Goal: Task Accomplishment & Management: Manage account settings

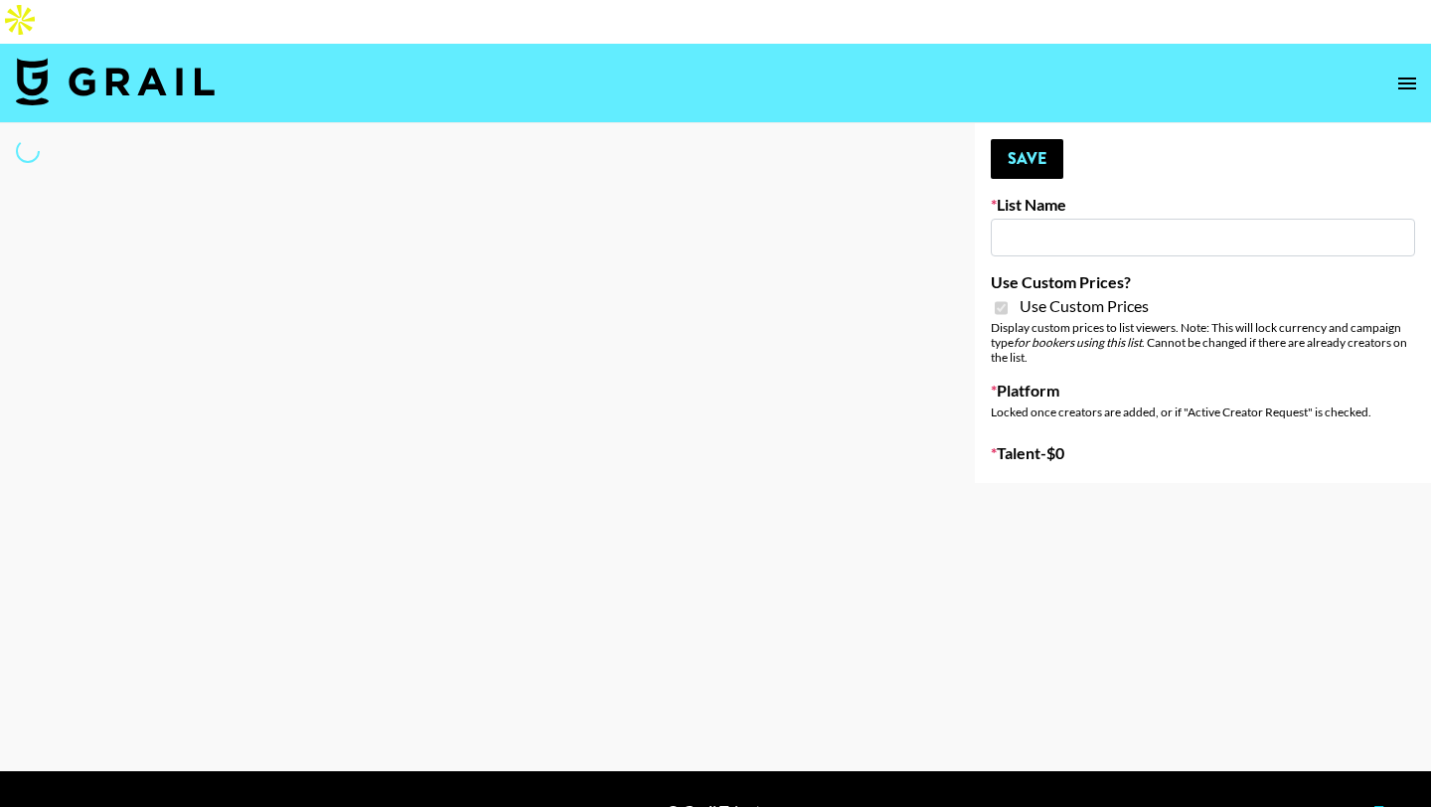
select select "Brand"
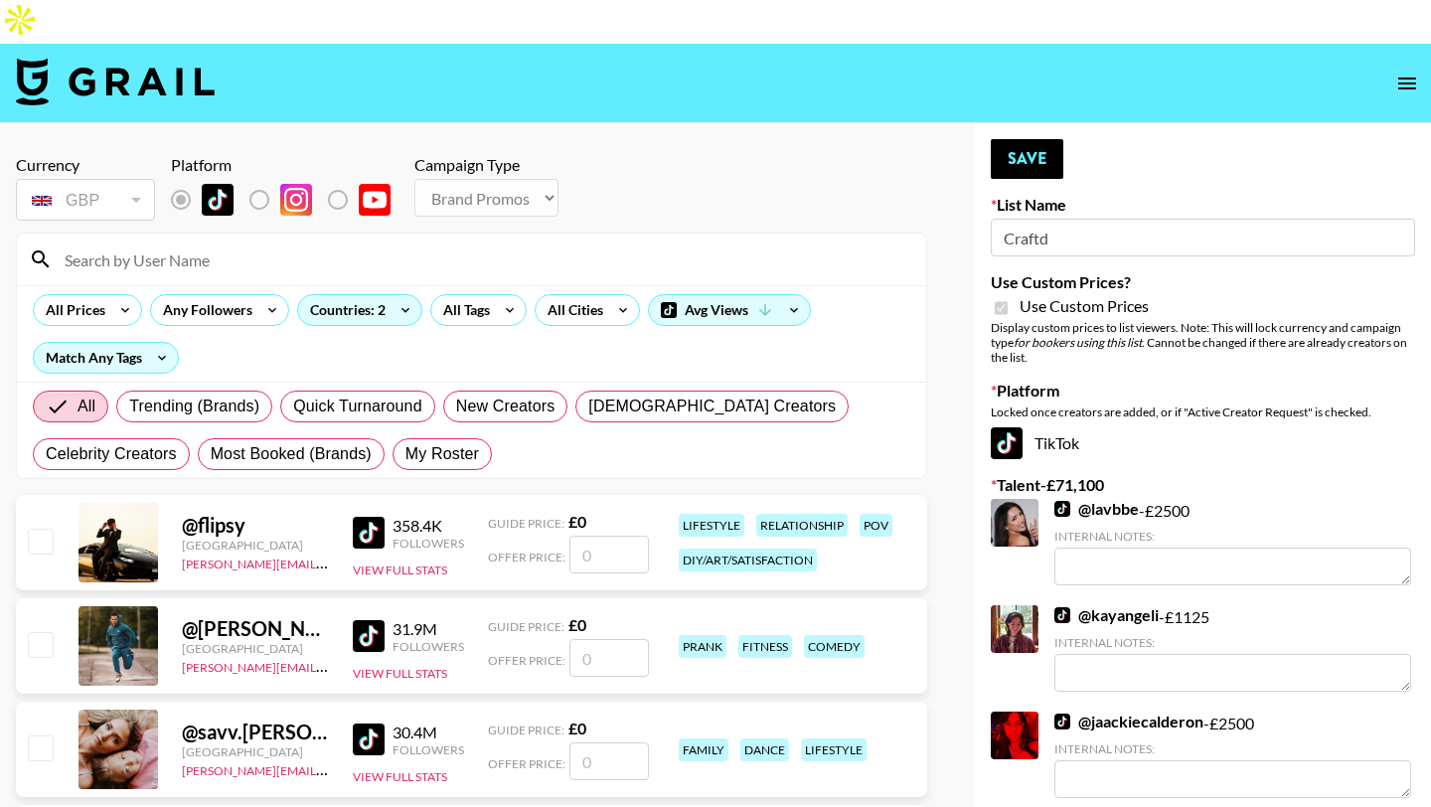
type input "Craftd"
checkbox input "true"
click at [434, 442] on span "My Roster" at bounding box center [442, 454] width 74 height 24
click at [405, 454] on input "My Roster" at bounding box center [405, 454] width 0 height 0
radio input "true"
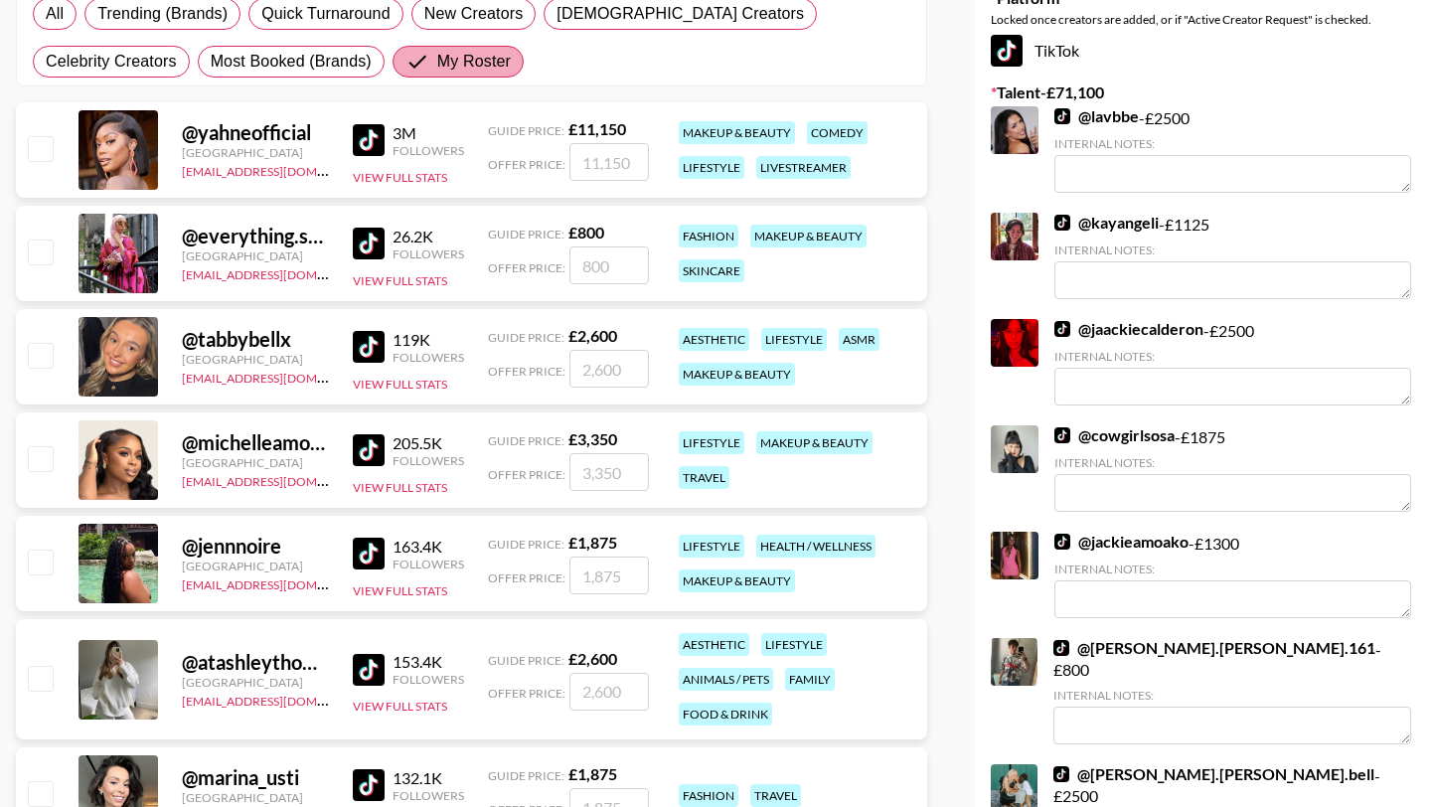
scroll to position [402, 0]
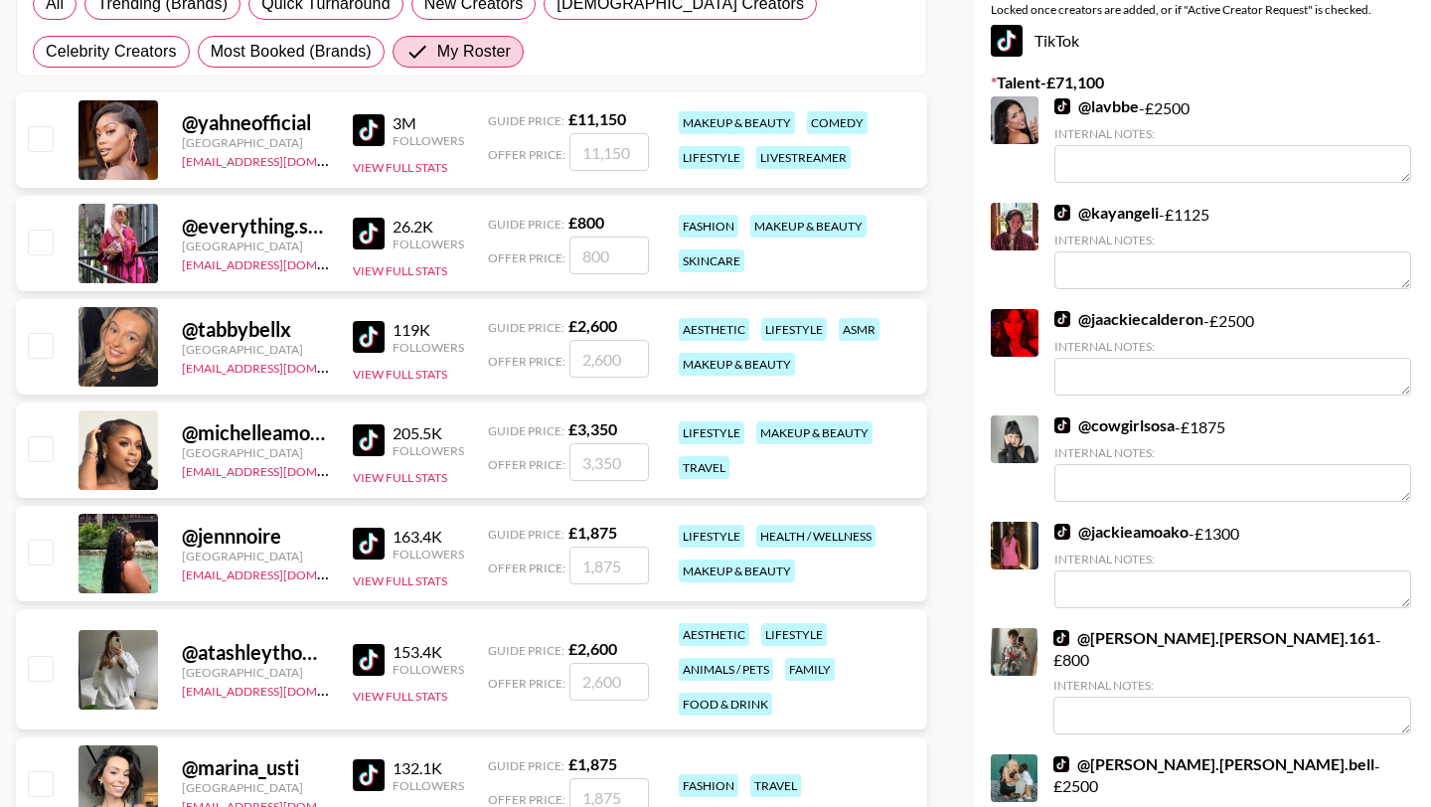
click at [46, 229] on input "checkbox" at bounding box center [40, 241] width 24 height 24
checkbox input "true"
type input "800"
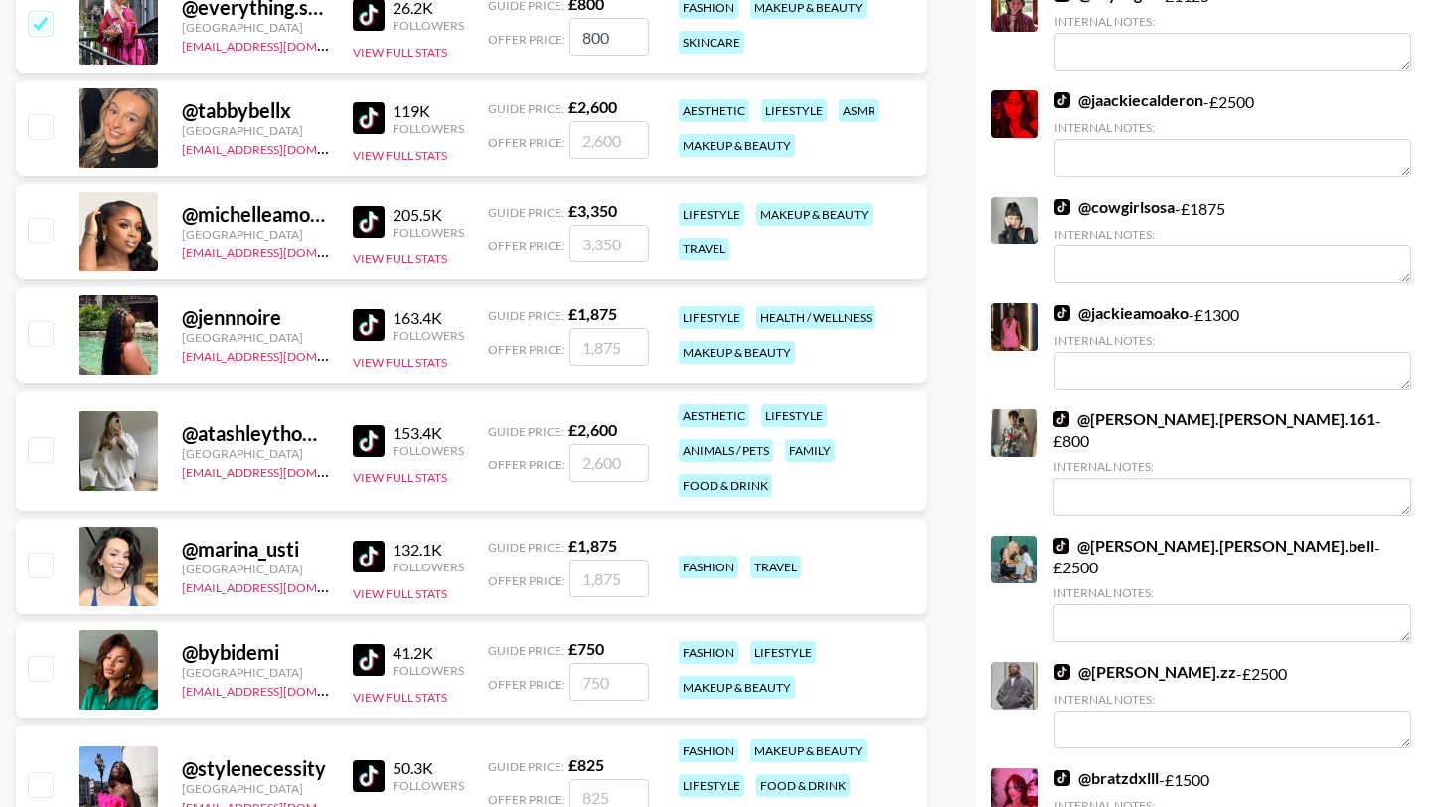
scroll to position [658, 0]
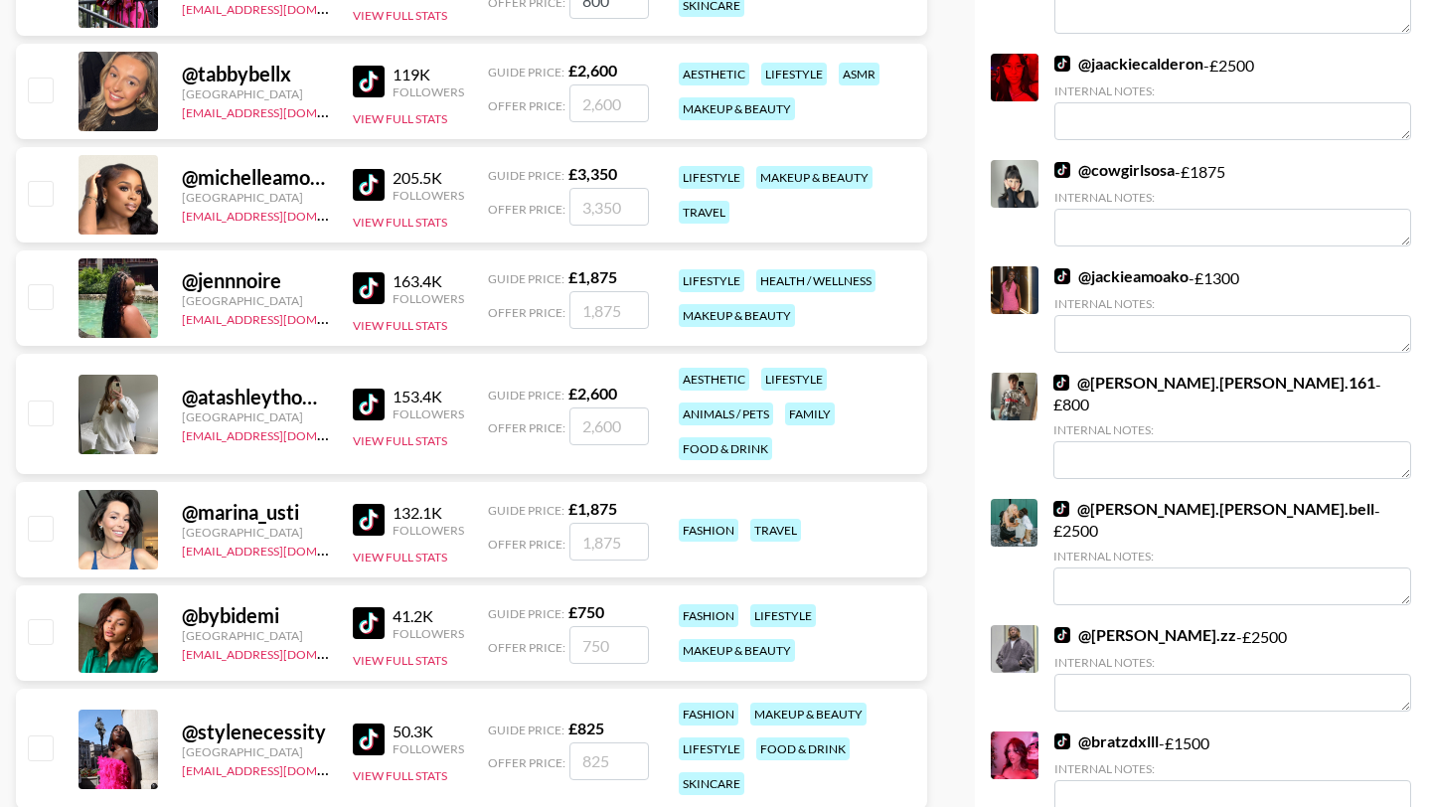
click at [42, 284] on input "checkbox" at bounding box center [40, 296] width 24 height 24
checkbox input "true"
type input "1875"
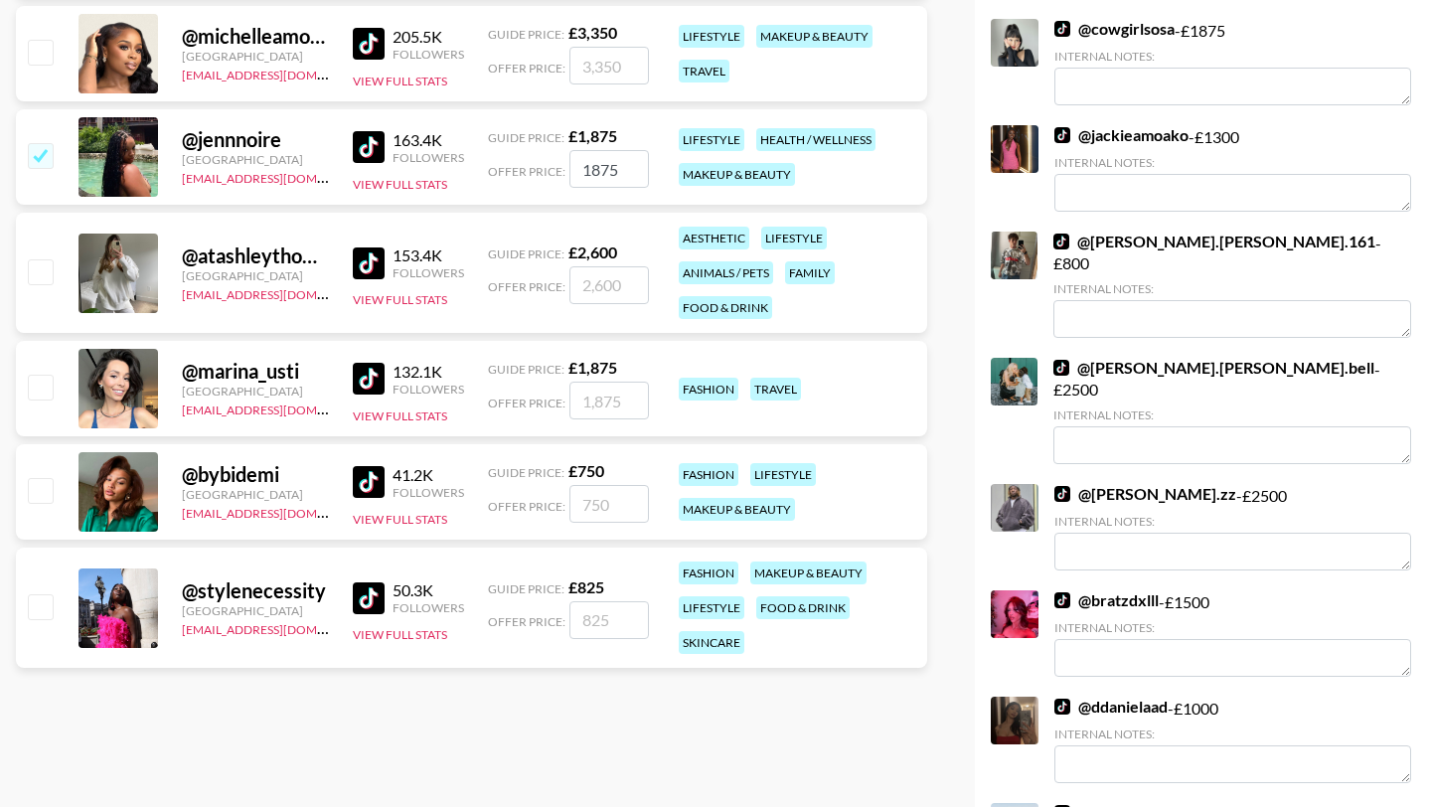
scroll to position [806, 0]
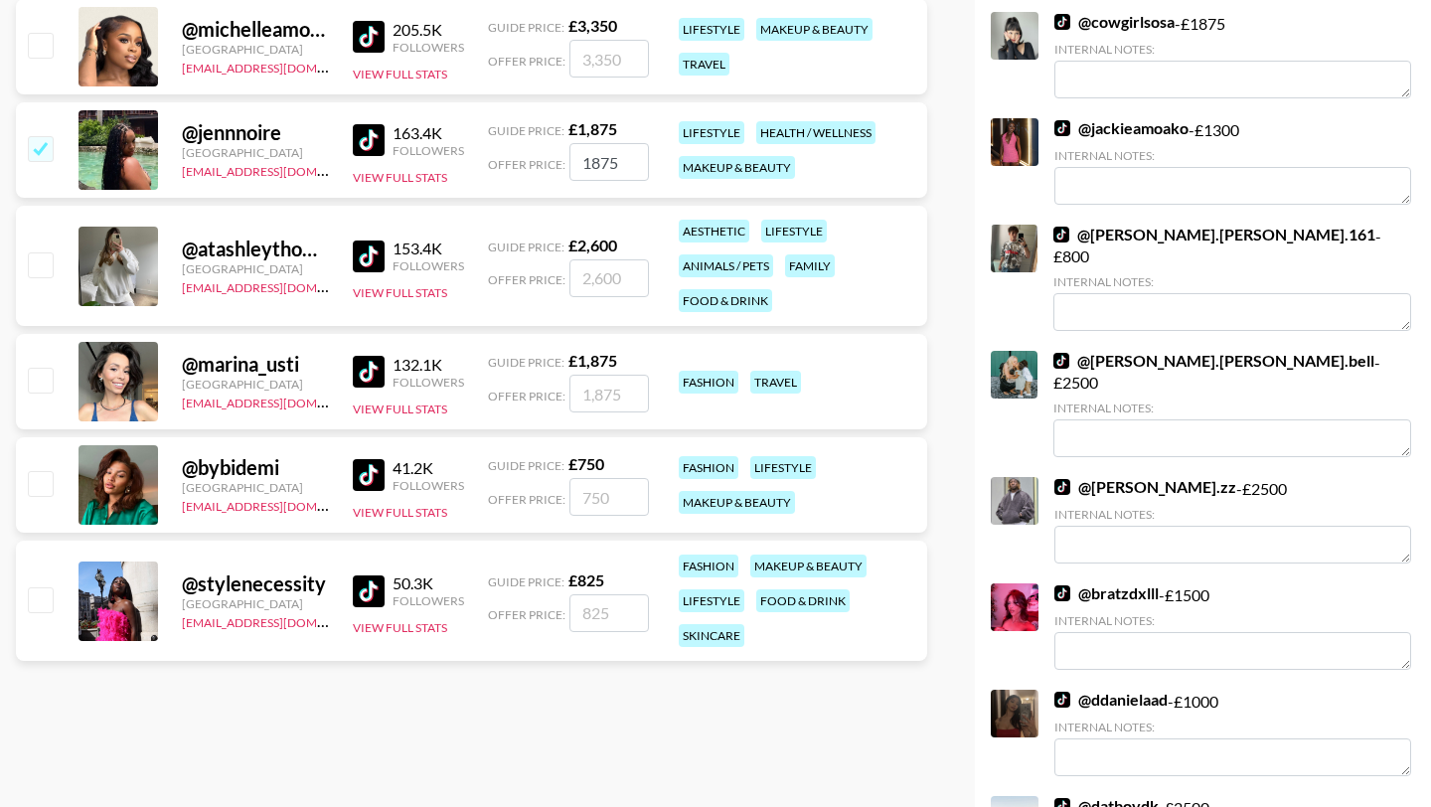
click at [44, 252] on input "checkbox" at bounding box center [40, 264] width 24 height 24
checkbox input "true"
type input "2600"
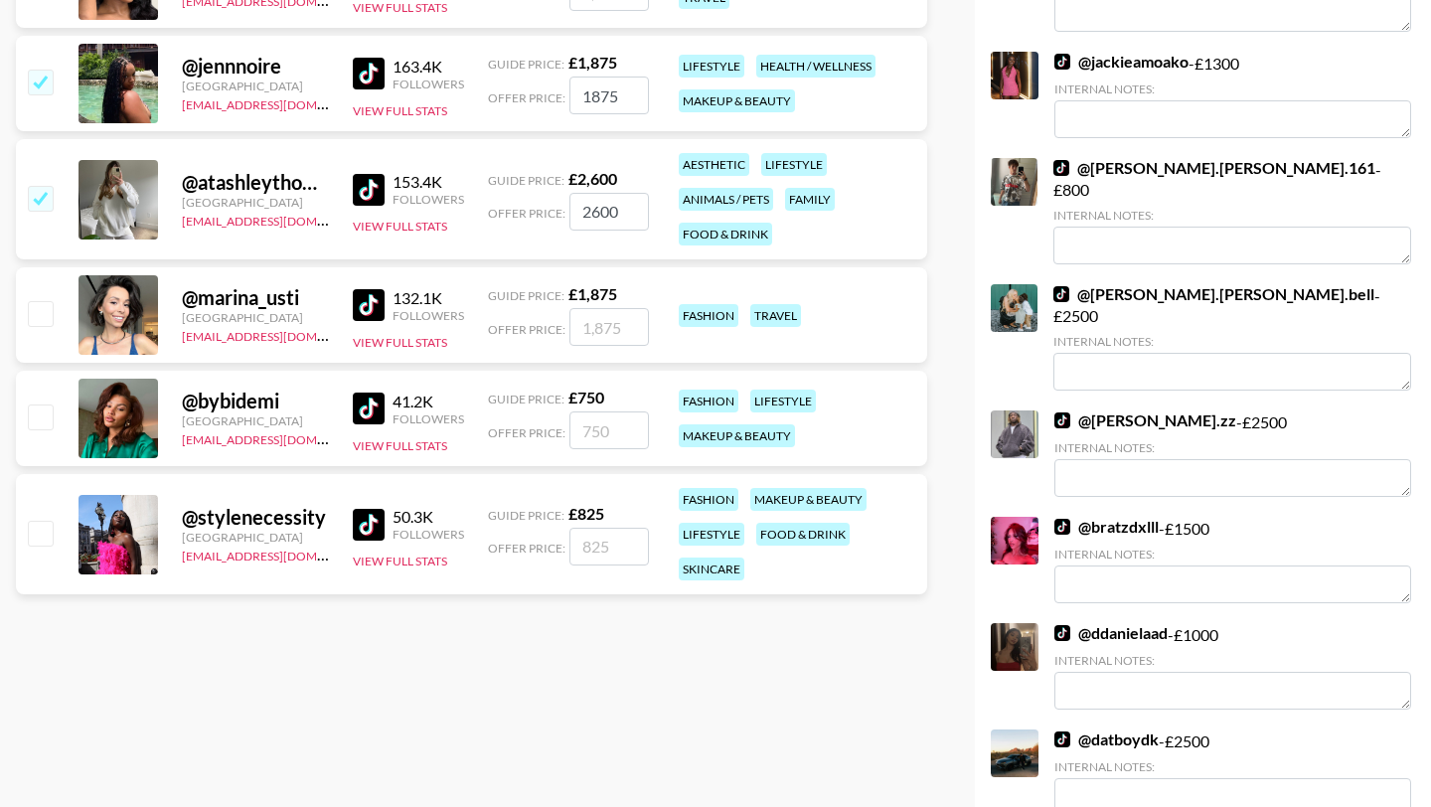
scroll to position [876, 0]
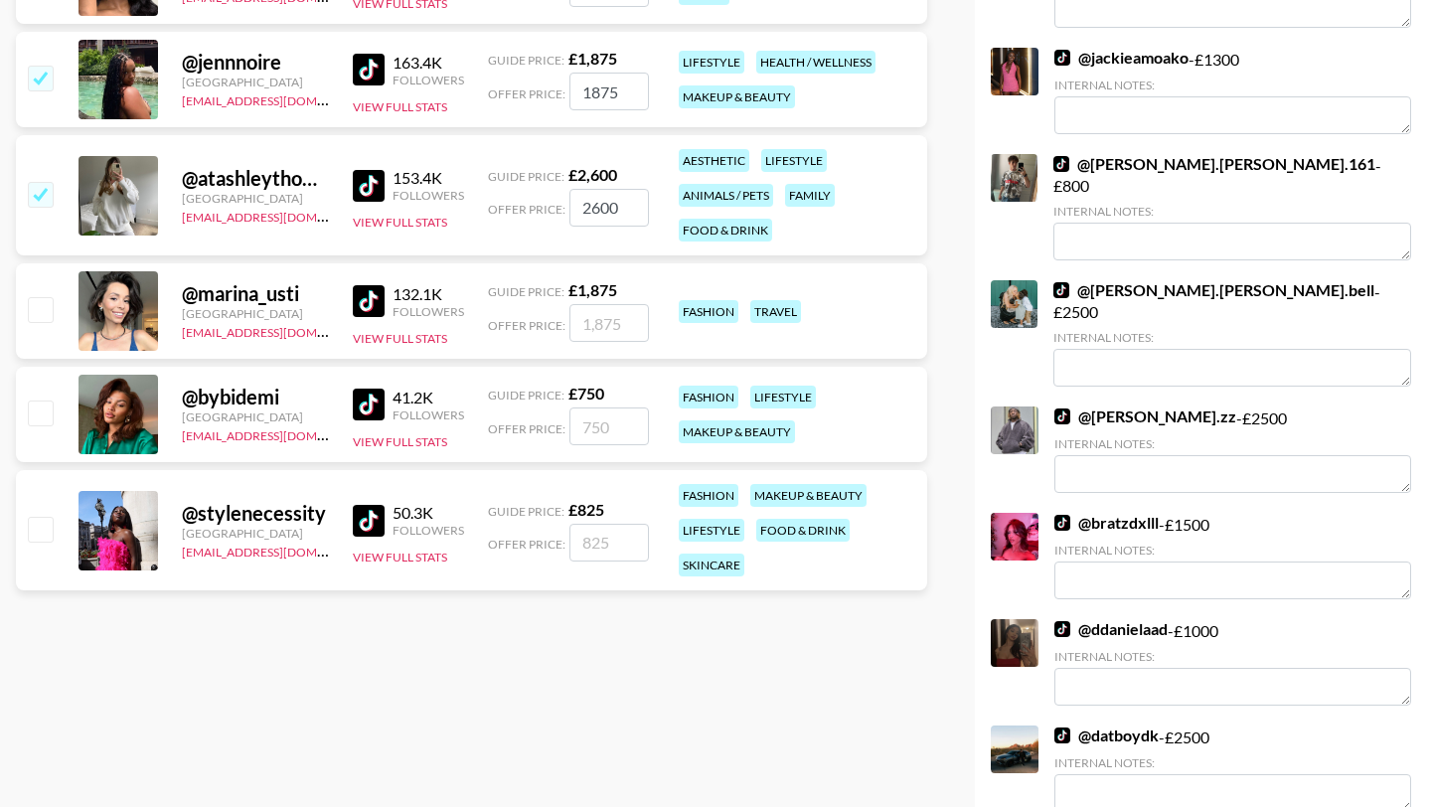
click at [40, 297] on input "checkbox" at bounding box center [40, 309] width 24 height 24
checkbox input "true"
type input "1875"
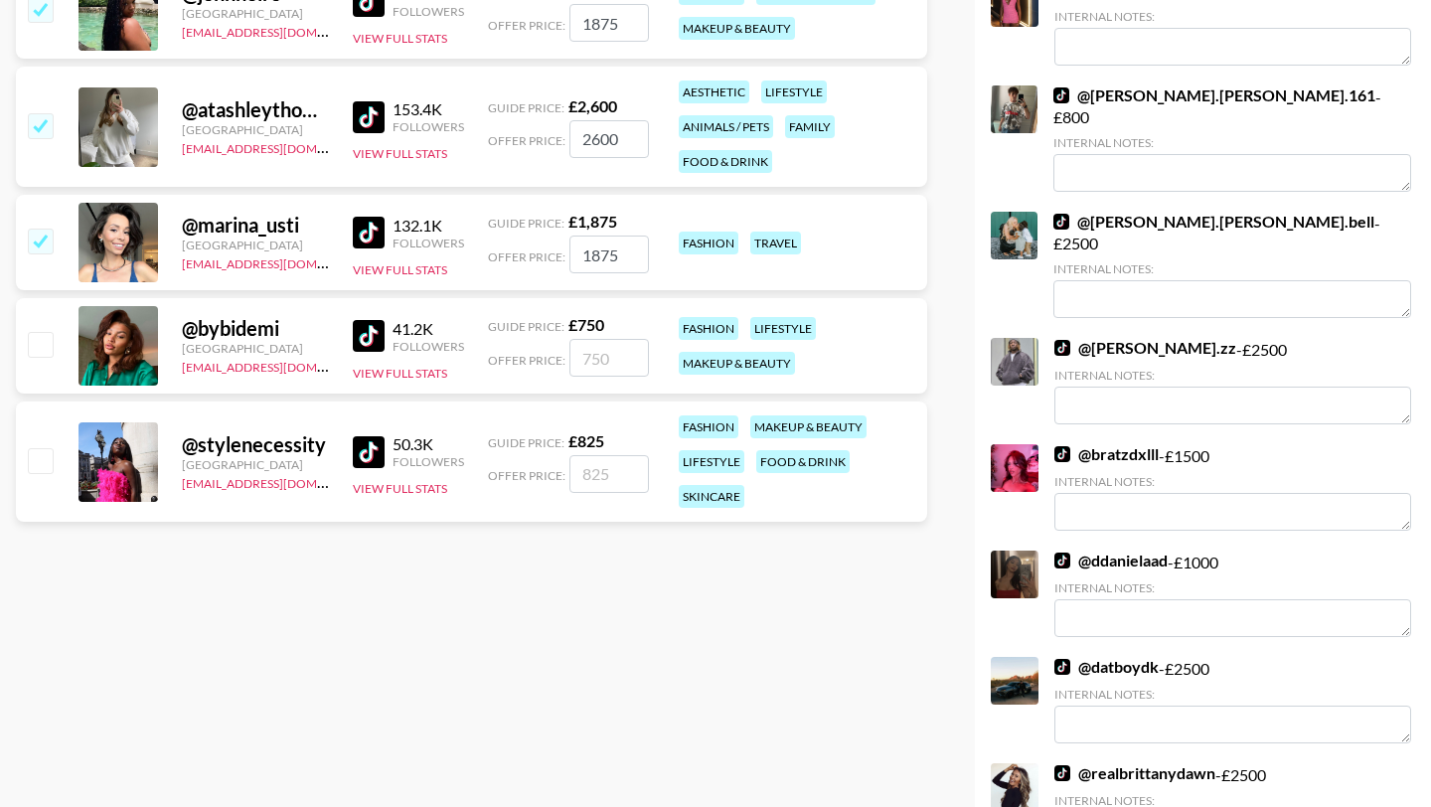
scroll to position [948, 0]
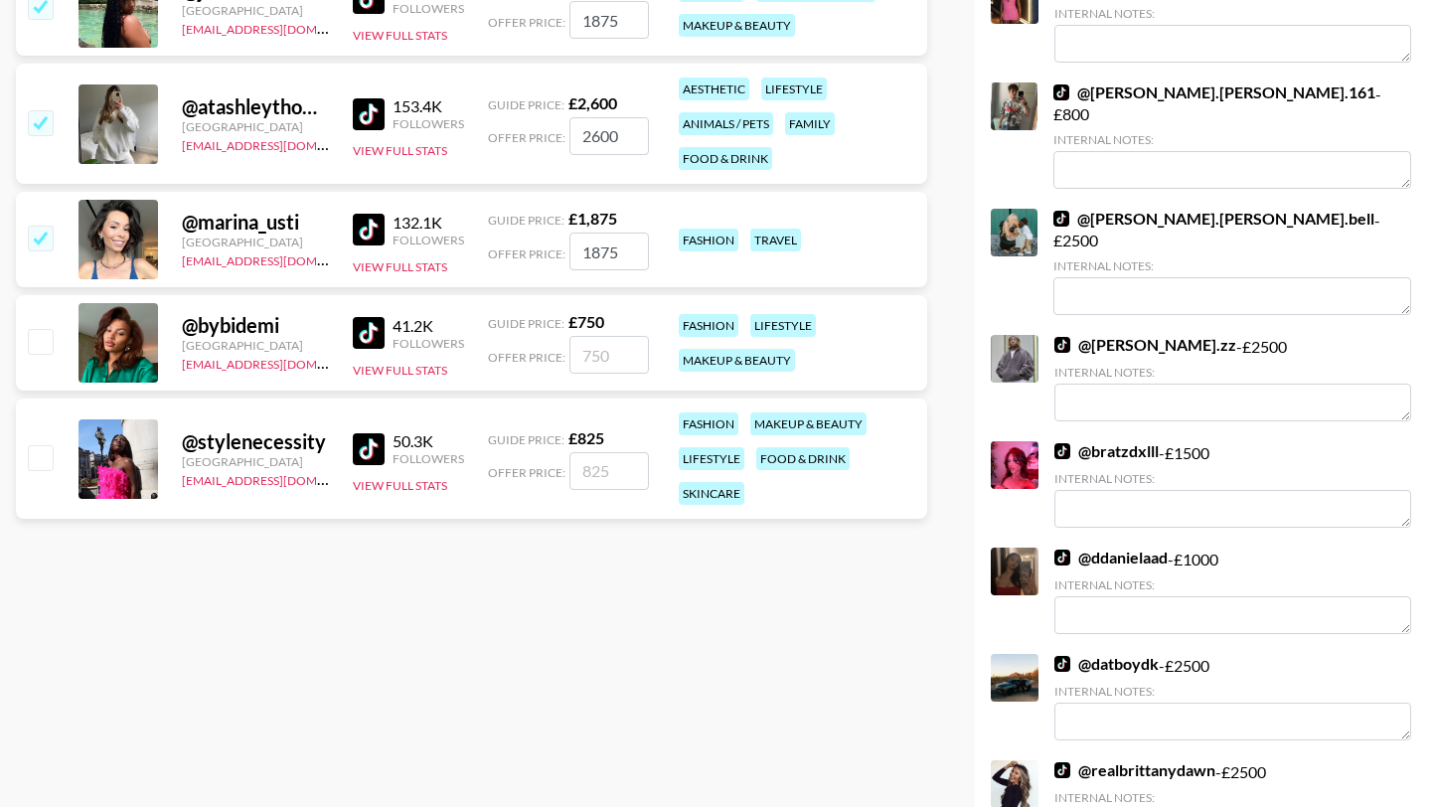
click at [44, 445] on input "checkbox" at bounding box center [40, 457] width 24 height 24
checkbox input "true"
type input "825"
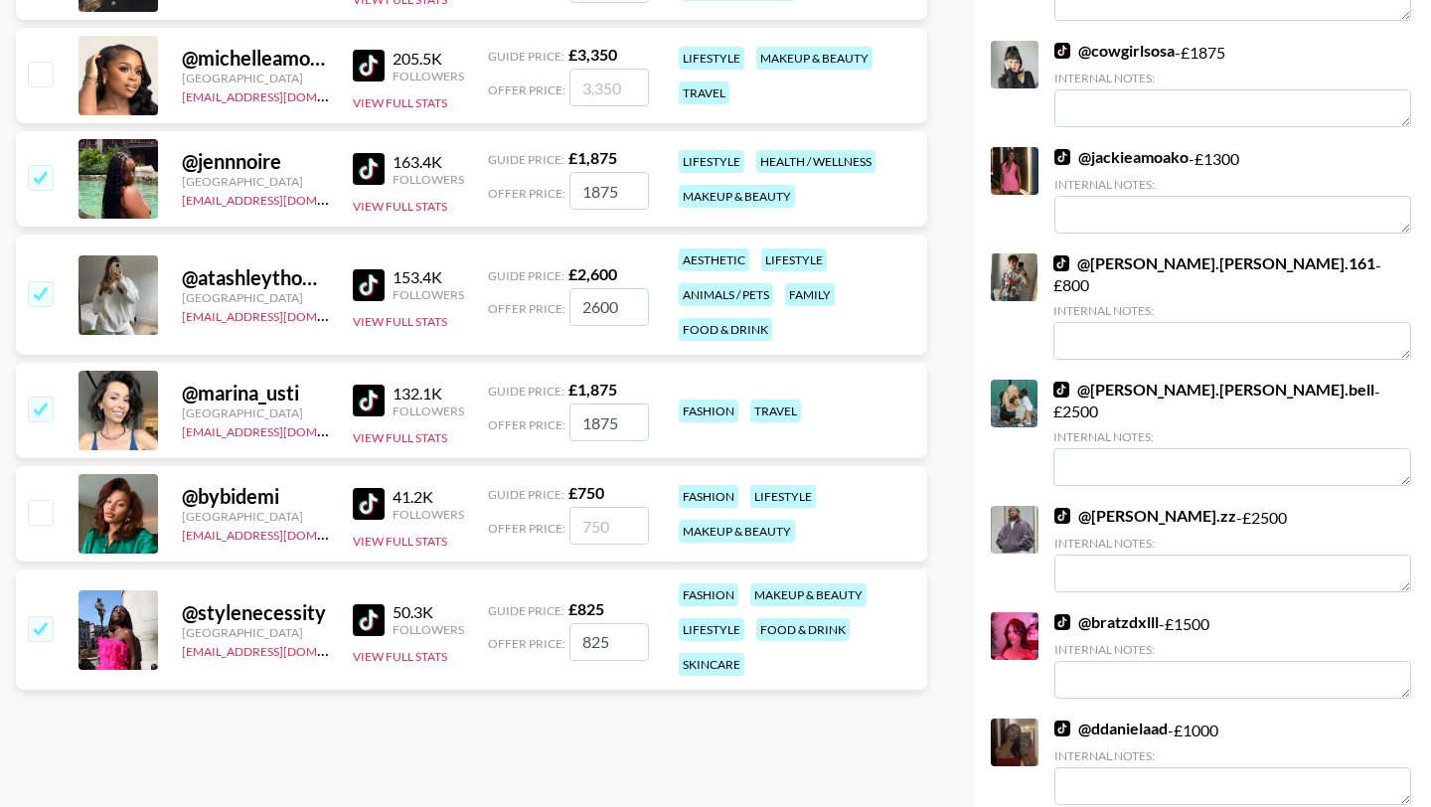
scroll to position [744, 0]
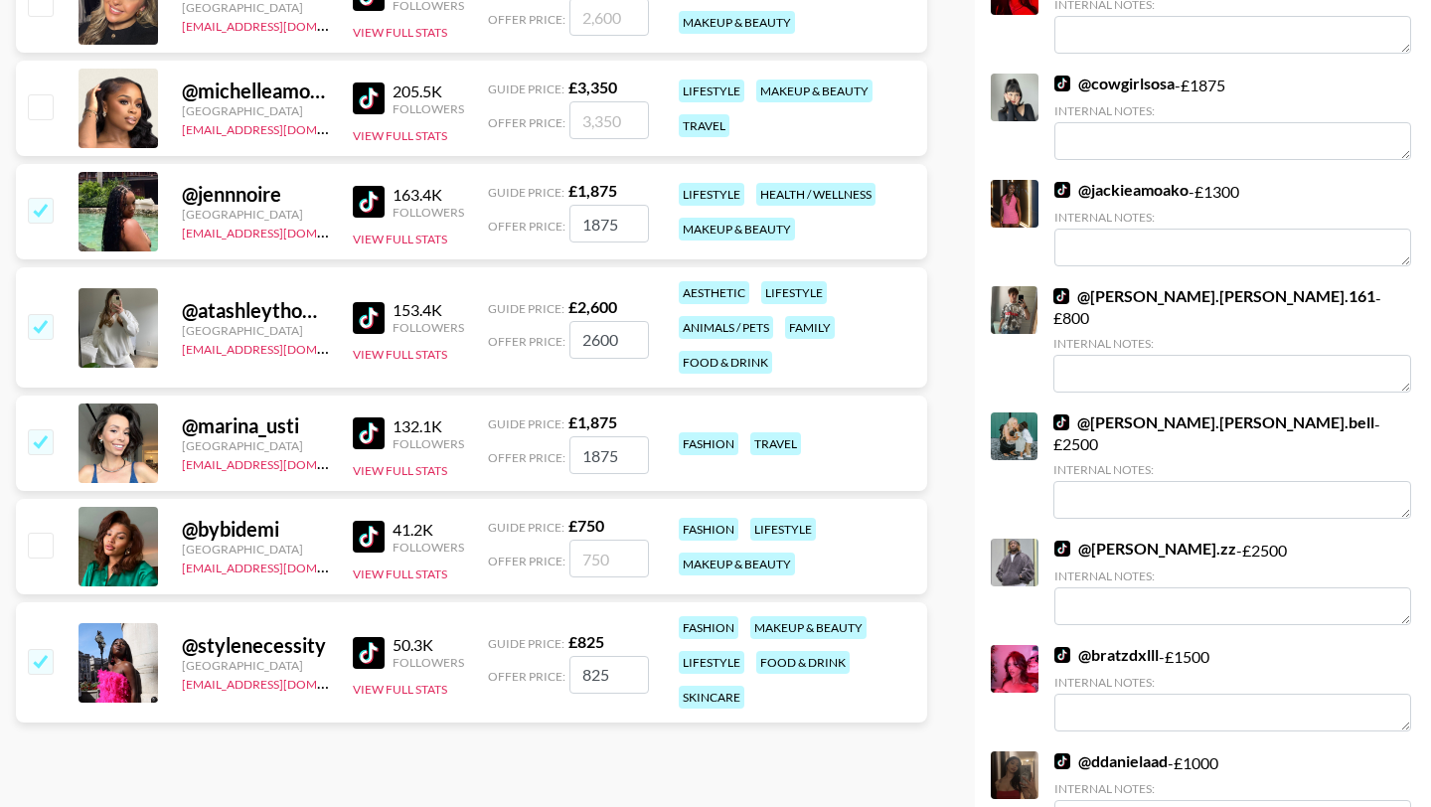
drag, startPoint x: 599, startPoint y: 410, endPoint x: 580, endPoint y: 410, distance: 18.9
click at [580, 436] on input "1875" at bounding box center [608, 455] width 79 height 38
type input "275"
checkbox input "false"
checkbox input "true"
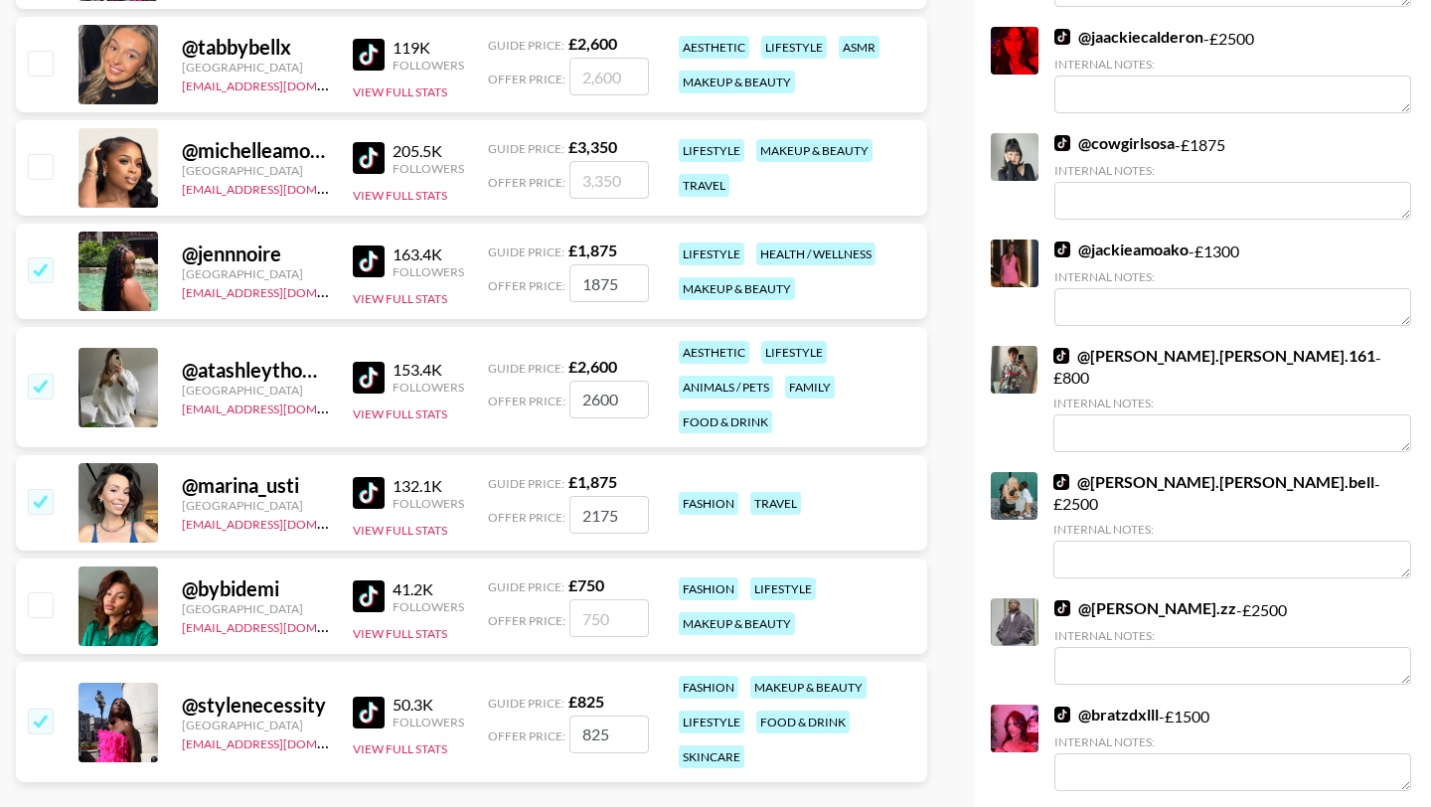
scroll to position [683, 0]
type input "2175"
drag, startPoint x: 608, startPoint y: 688, endPoint x: 544, endPoint y: 688, distance: 63.6
click at [544, 716] on div "Offer Price: 825" at bounding box center [568, 735] width 161 height 38
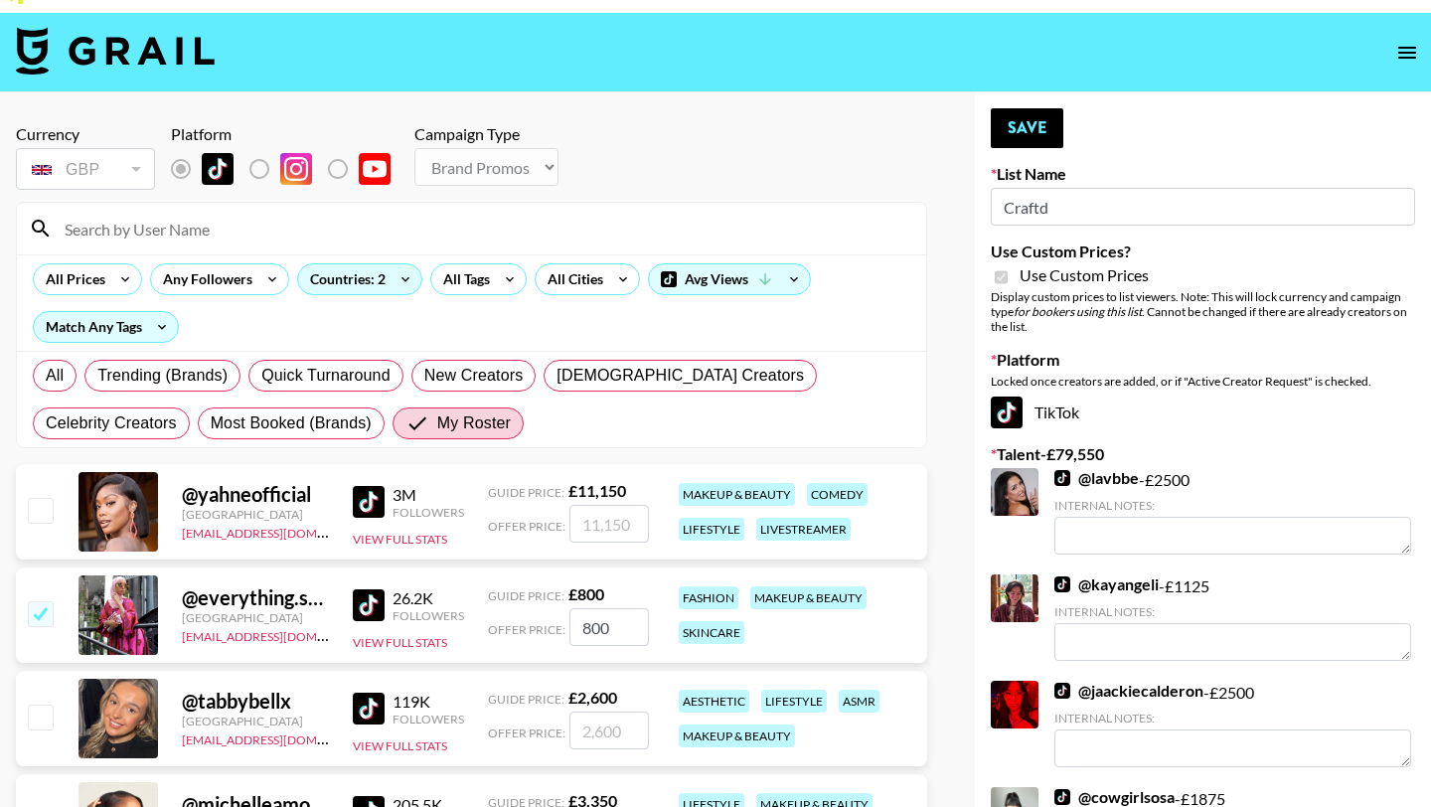
scroll to position [0, 0]
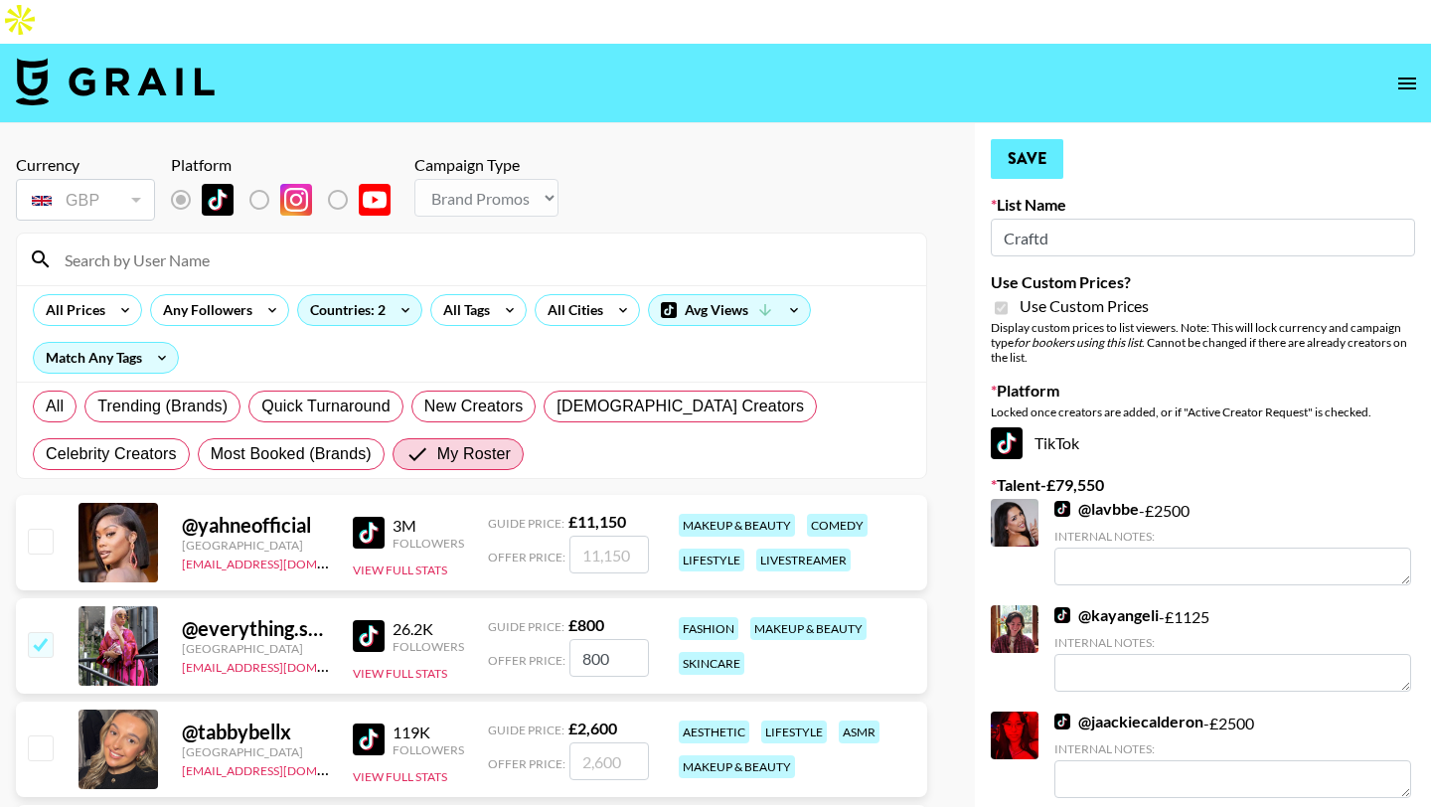
type input "1000"
click at [1036, 139] on button "Save" at bounding box center [1026, 159] width 73 height 40
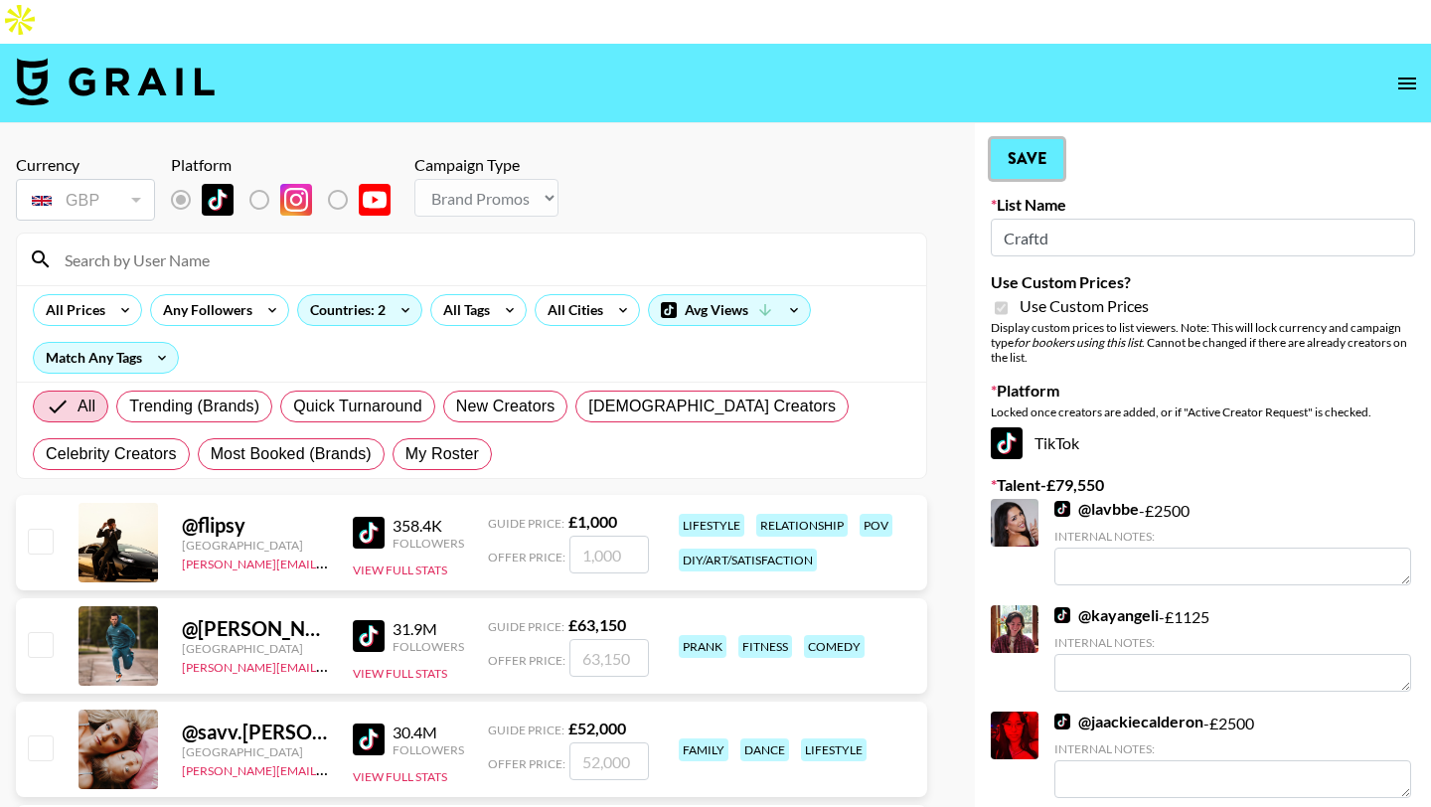
radio input "true"
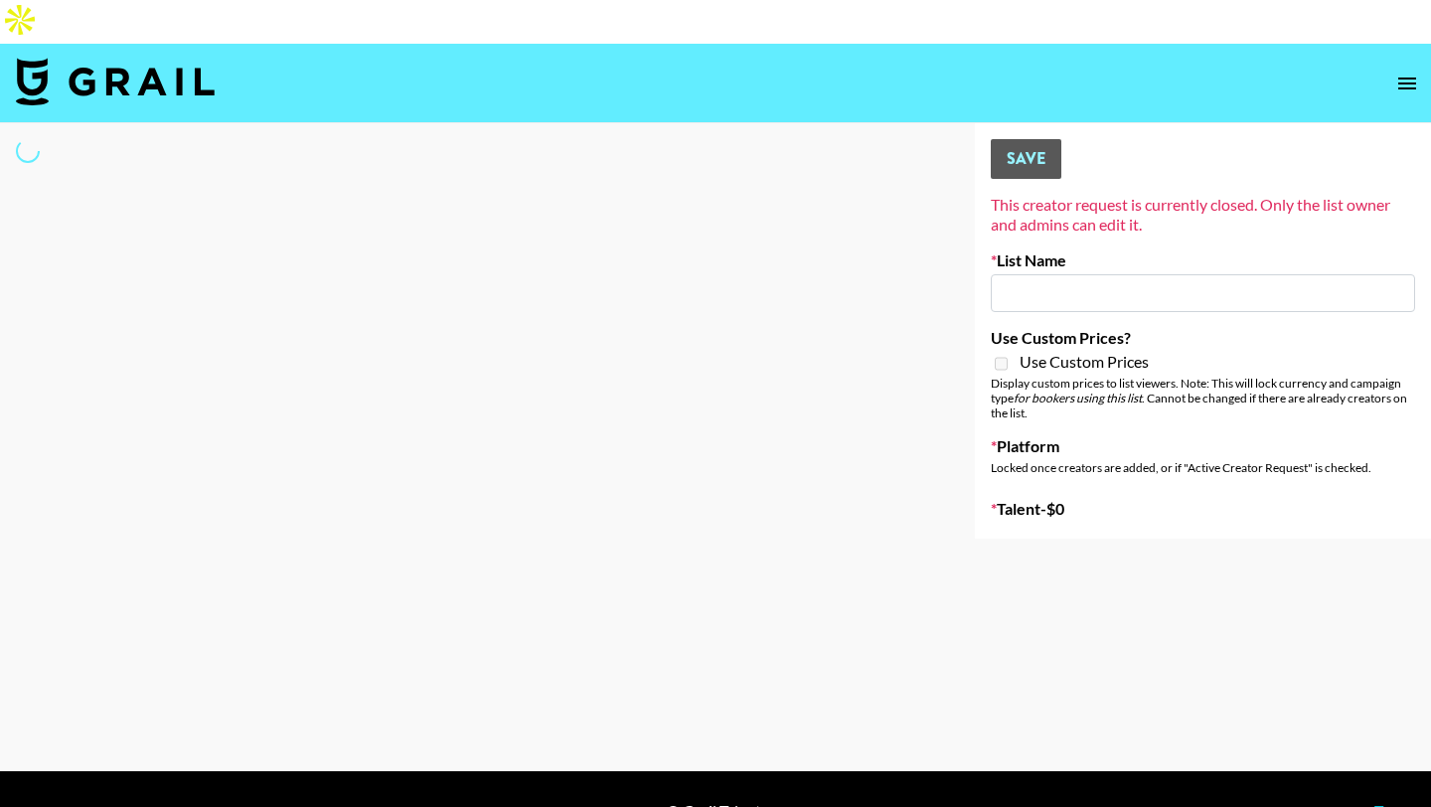
type input "New List"
select select "Song"
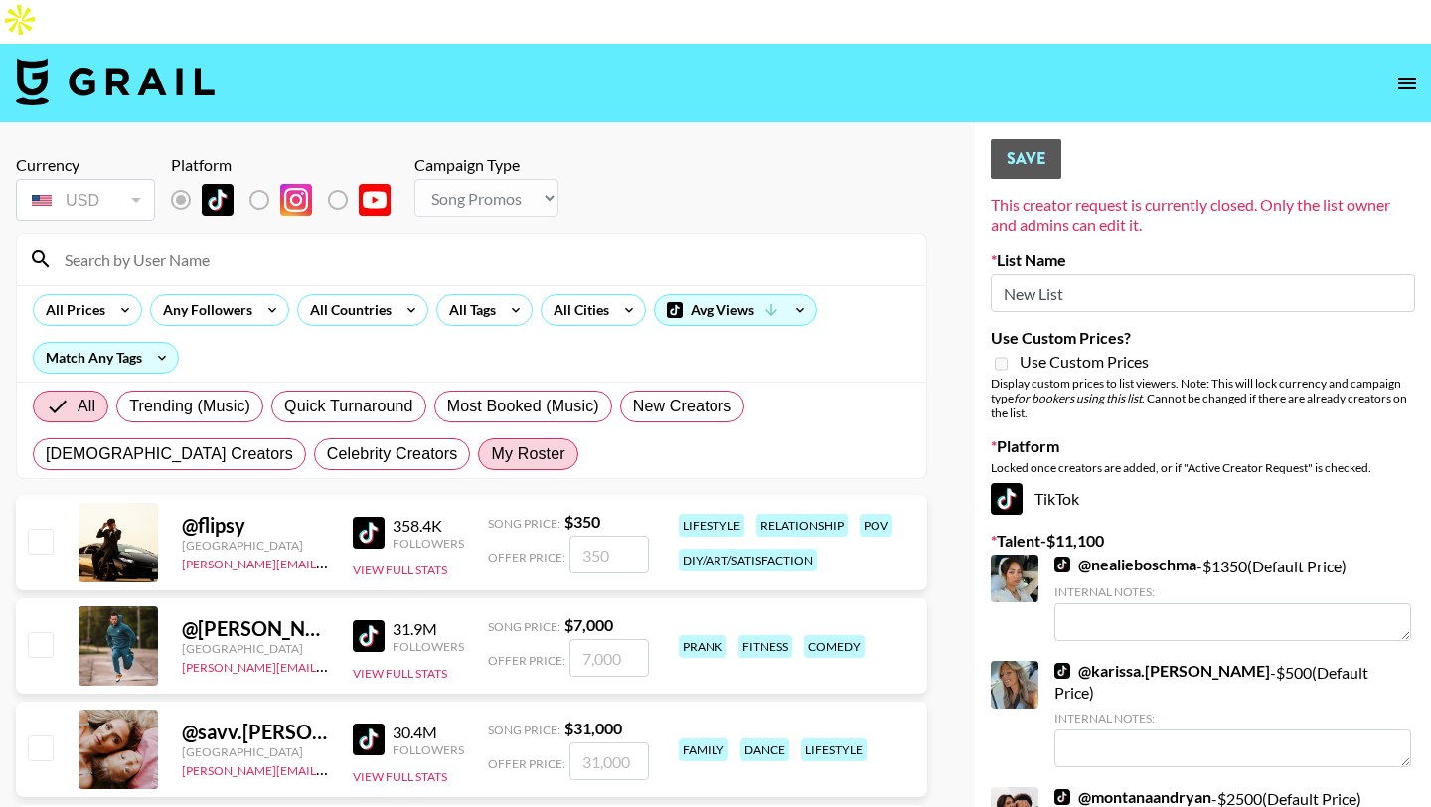
click at [491, 442] on span "My Roster" at bounding box center [528, 454] width 74 height 24
click at [491, 454] on input "My Roster" at bounding box center [491, 454] width 0 height 0
radio input "true"
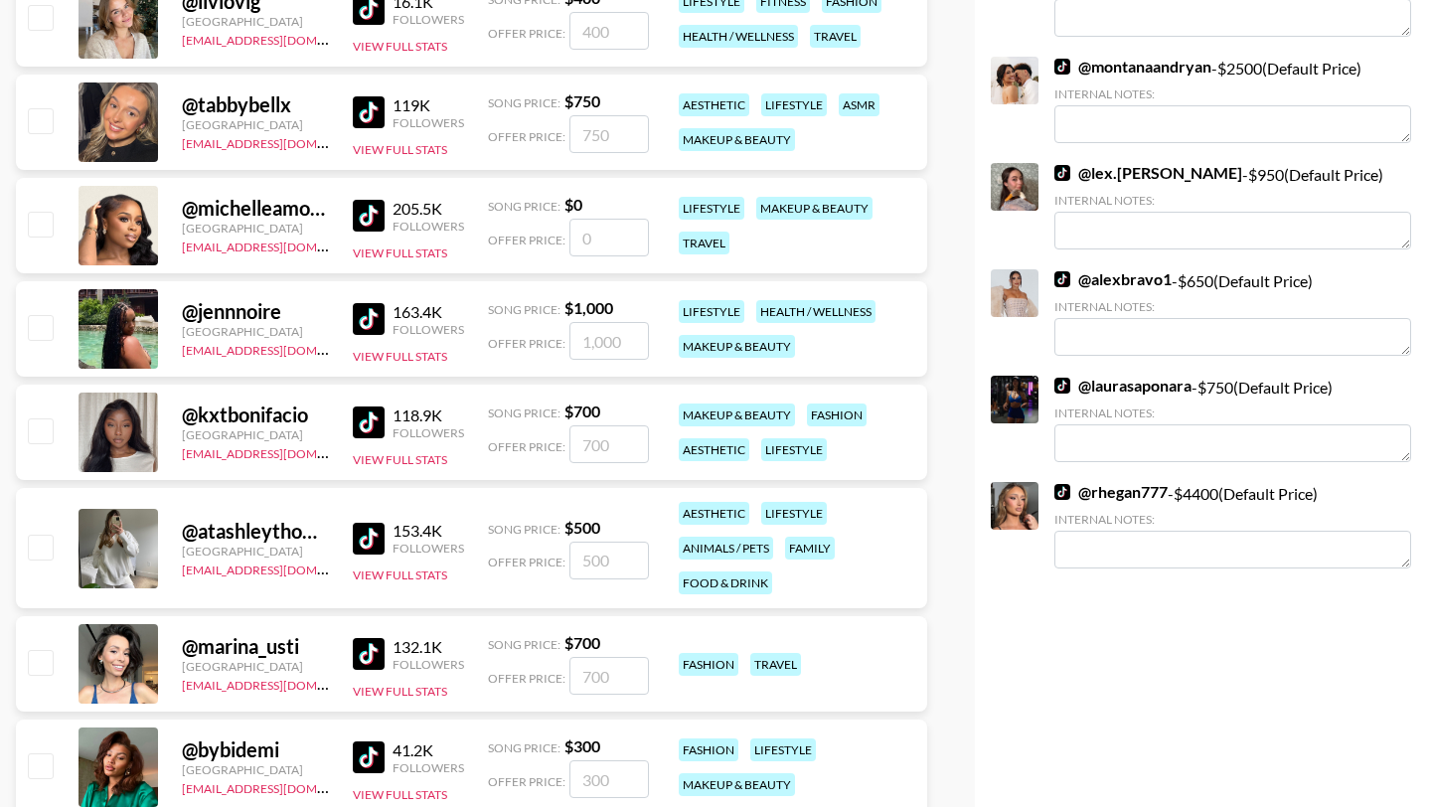
scroll to position [604, 0]
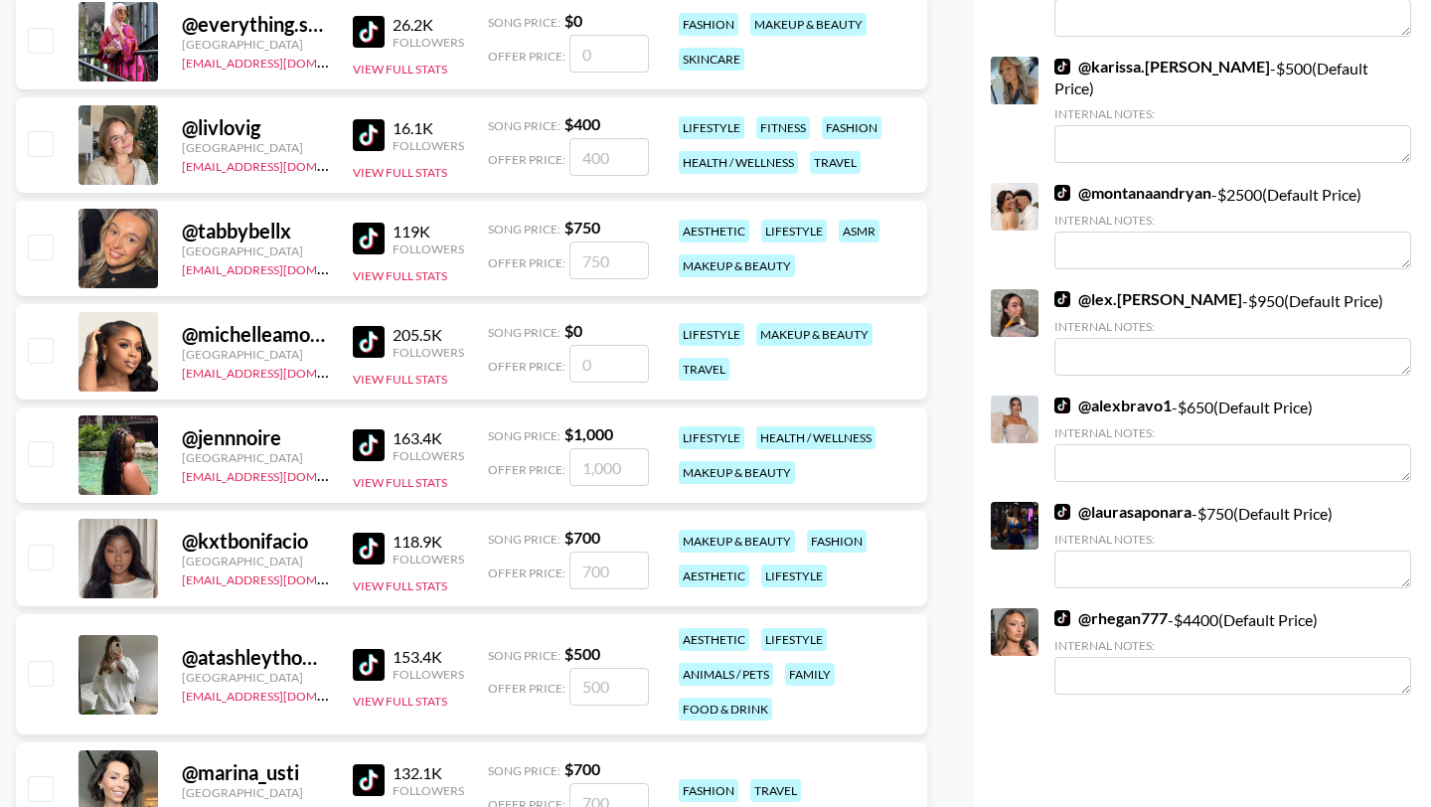
click at [42, 441] on input "checkbox" at bounding box center [40, 453] width 24 height 24
checkbox input "true"
type input "1000"
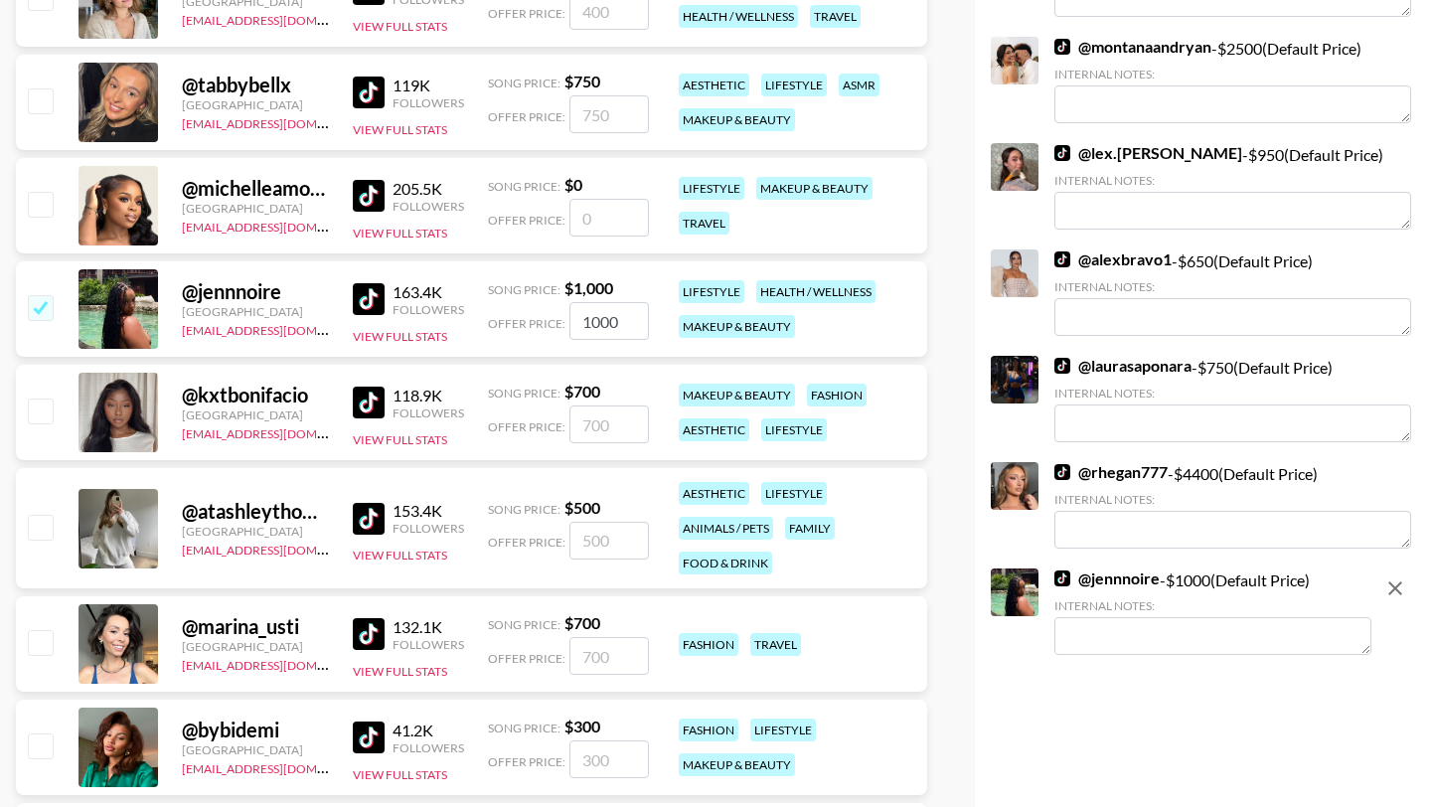
scroll to position [751, 0]
click at [588, 301] on input "1000" at bounding box center [608, 320] width 79 height 38
checkbox input "false"
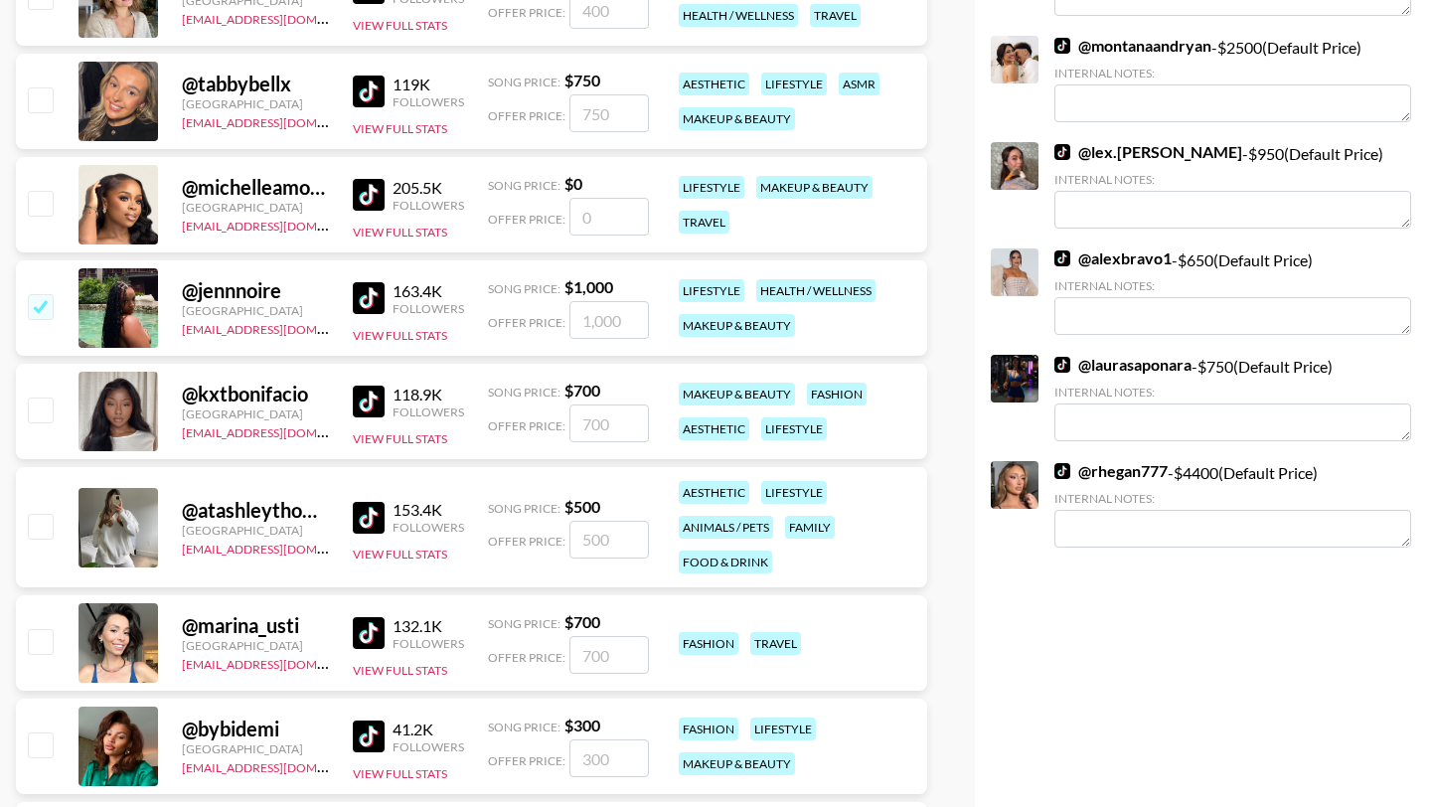
checkbox input "true"
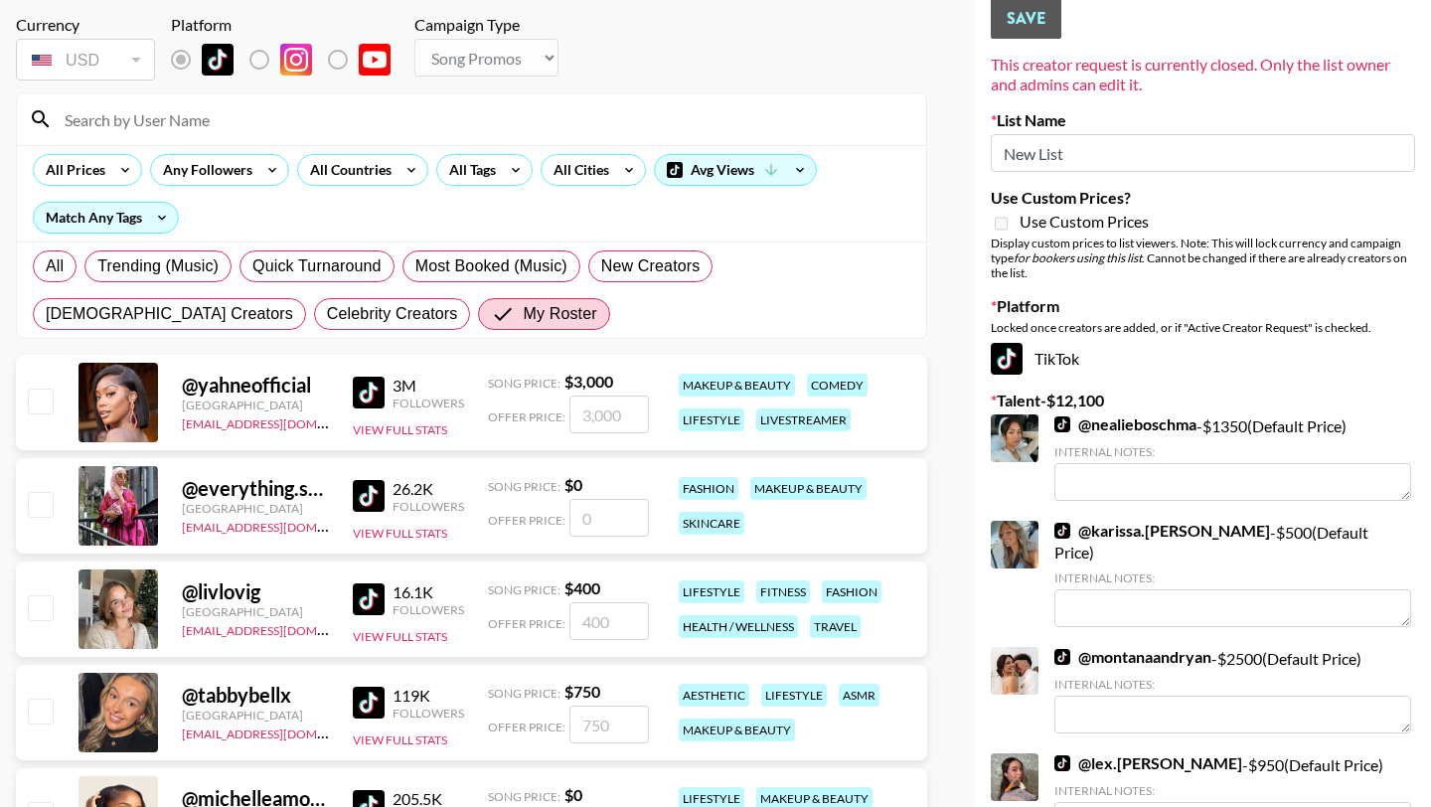
scroll to position [0, 0]
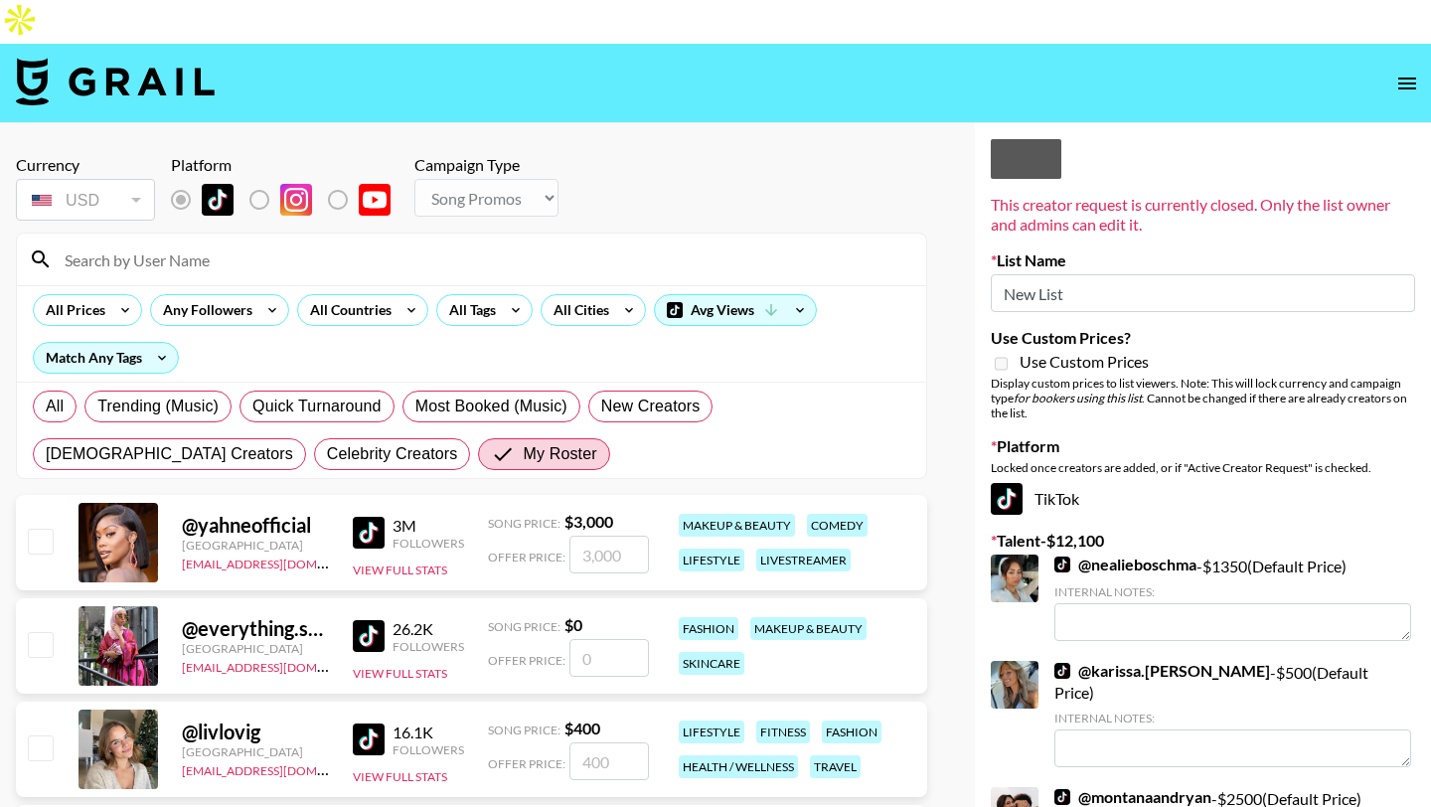
type input "2000"
